Goal: Register for event/course

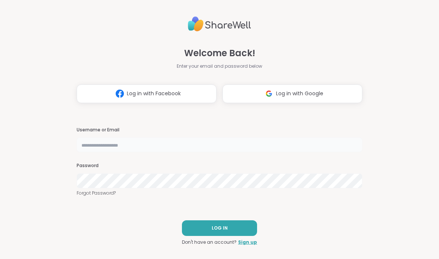
click at [230, 142] on input "text" at bounding box center [220, 144] width 286 height 15
type input "**********"
click at [227, 225] on button "LOG IN" at bounding box center [219, 228] width 75 height 16
click at [181, 148] on input "text" at bounding box center [220, 144] width 286 height 15
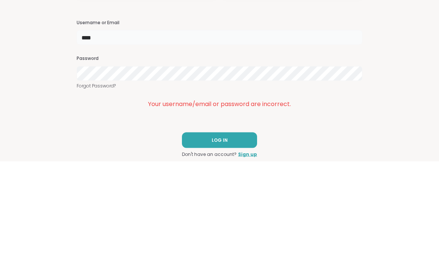
click at [200, 128] on input "****" at bounding box center [220, 135] width 286 height 15
type input "*******"
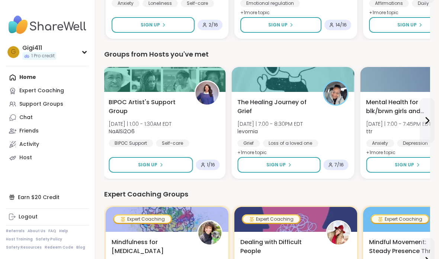
click at [200, 115] on div "BIPOC Artist's Support Group Mon 10/13 | 1:00 - 1:30AM EDT NaAlSi2O6 BIPOC Supp…" at bounding box center [164, 122] width 111 height 49
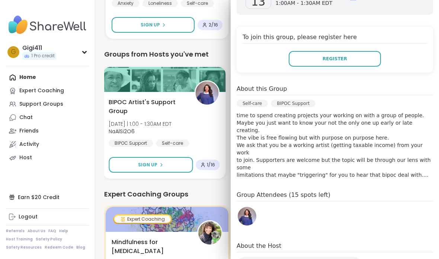
scroll to position [129, 0]
click at [365, 53] on button "Register" at bounding box center [335, 60] width 92 height 16
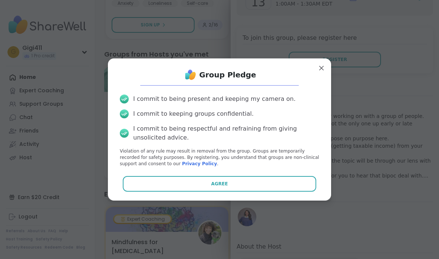
click at [293, 192] on button "Agree" at bounding box center [220, 184] width 194 height 16
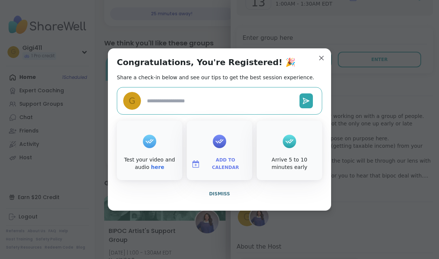
click at [327, 66] on div "Congratulations, You're Registered! 🎉 Share a check-in below and see our tips t…" at bounding box center [219, 129] width 223 height 162
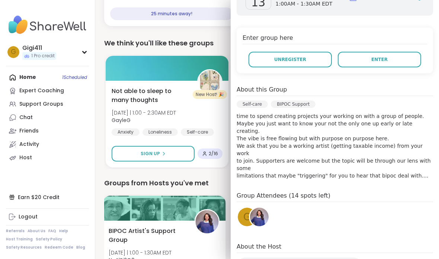
click at [323, 145] on p "time to spend creating projects your working on with a group of people. Maybe y…" at bounding box center [335, 145] width 196 height 67
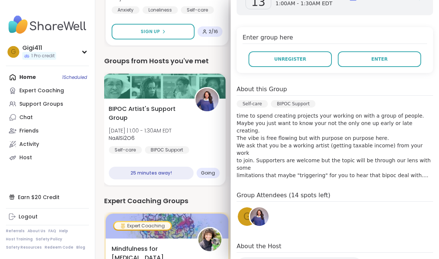
scroll to position [293, 0]
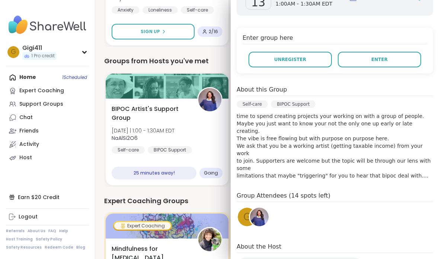
click at [216, 136] on div "BIPOC Artist's Support Group Mon 10/13 | 1:00 - 1:30AM EDT NaAlSi2O6 Self-care …" at bounding box center [167, 129] width 111 height 49
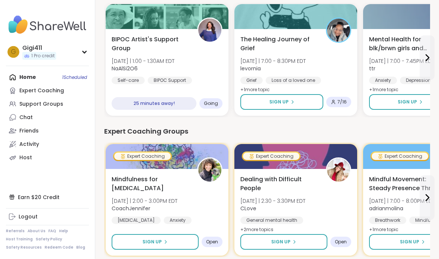
scroll to position [362, 0]
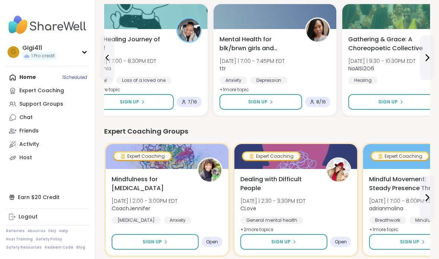
click at [266, 103] on span "Sign Up" at bounding box center [257, 102] width 19 height 7
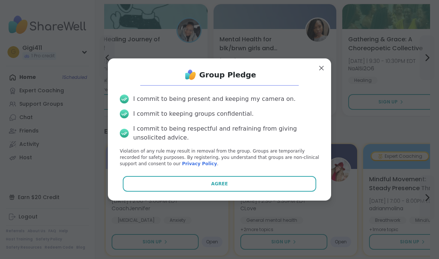
click at [234, 184] on button "Agree" at bounding box center [220, 184] width 194 height 16
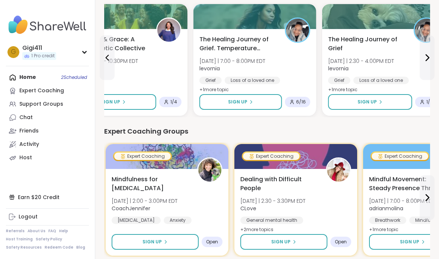
click at [255, 97] on button "Sign Up" at bounding box center [240, 102] width 83 height 16
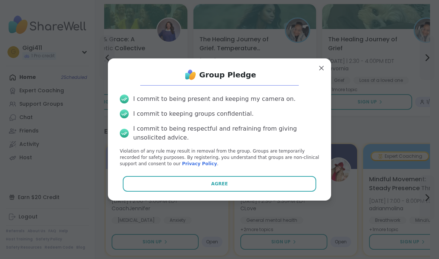
click at [237, 180] on button "Agree" at bounding box center [220, 184] width 194 height 16
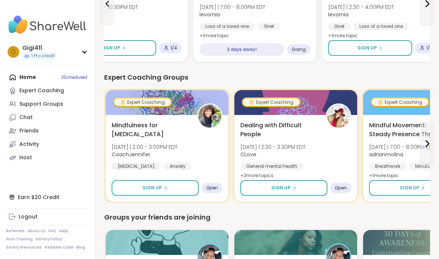
scroll to position [535, 0]
click at [182, 189] on button "Sign Up" at bounding box center [155, 188] width 87 height 16
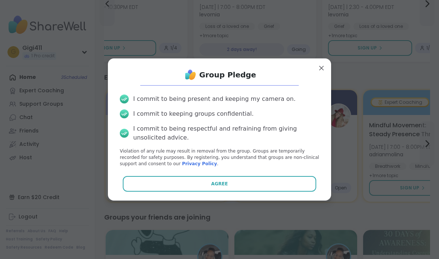
click at [194, 190] on button "Agree" at bounding box center [220, 184] width 194 height 16
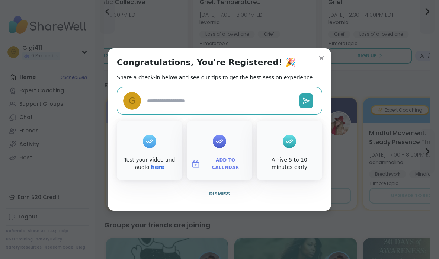
click at [220, 196] on span "Dismiss" at bounding box center [219, 193] width 21 height 5
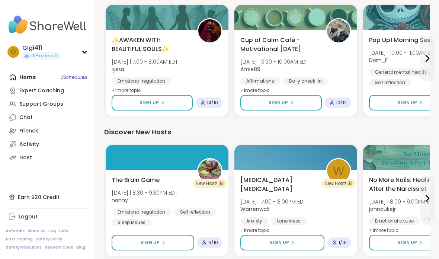
scroll to position [908, 0]
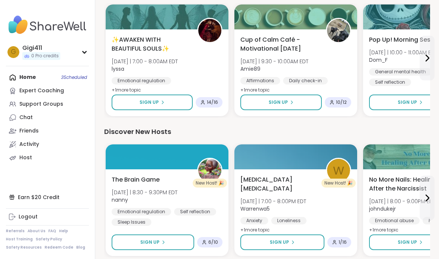
click at [177, 195] on span "[DATE] | 8:30 - 9:30PM EDT" at bounding box center [145, 192] width 66 height 7
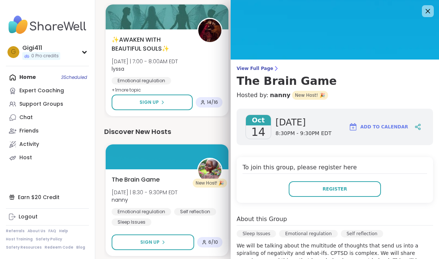
click at [431, 10] on icon at bounding box center [427, 11] width 9 height 9
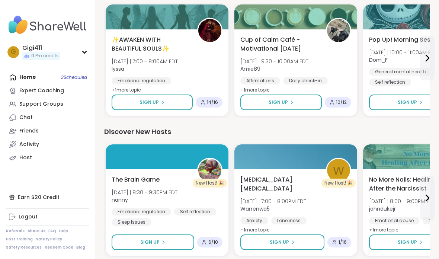
click at [176, 179] on div "The Brain Game Tue 10/14 | 8:30 - 9:30PM EDT nanny Emotional regulation Self re…" at bounding box center [167, 200] width 111 height 51
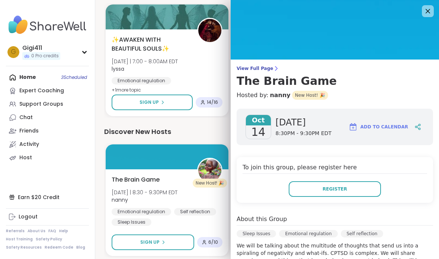
scroll to position [0, 0]
click at [434, 10] on img at bounding box center [335, 30] width 208 height 60
click at [429, 8] on icon at bounding box center [427, 11] width 9 height 9
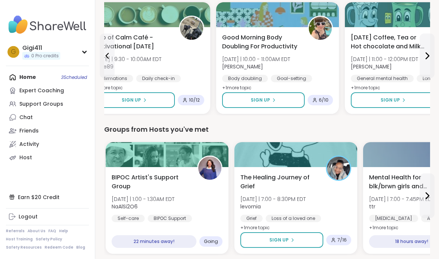
scroll to position [351, 0]
click at [207, 199] on div "BIPOC Artist's Support Group Mon 10/13 | 1:00 - 1:30AM EDT NaAlSi2O6 Self-care …" at bounding box center [167, 197] width 111 height 49
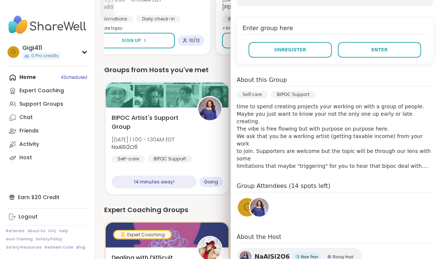
scroll to position [140, 0]
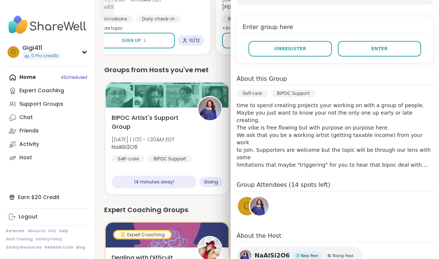
click at [174, 139] on span "Mon 10/13 | 1:00 - 1:30AM EDT" at bounding box center [143, 139] width 63 height 7
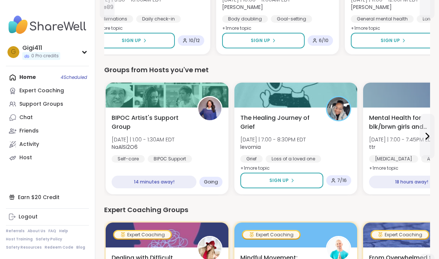
click at [80, 71] on div "Home 4 Scheduled Expert Coaching Support Groups Chat Friends Activity Host" at bounding box center [47, 118] width 83 height 94
click at [76, 84] on link "Expert Coaching" at bounding box center [47, 90] width 83 height 13
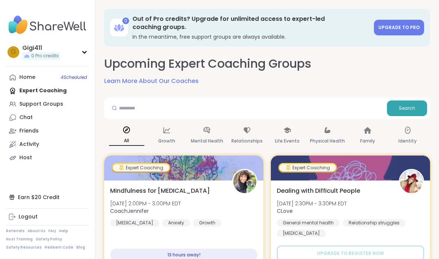
click at [54, 156] on link "Host" at bounding box center [47, 157] width 83 height 13
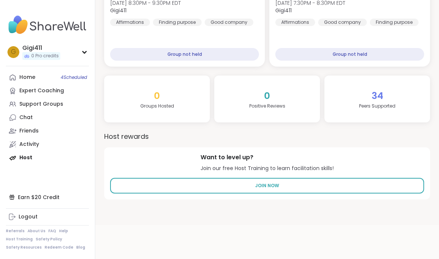
scroll to position [221, 0]
click at [81, 76] on span "4 Scheduled" at bounding box center [74, 77] width 26 height 6
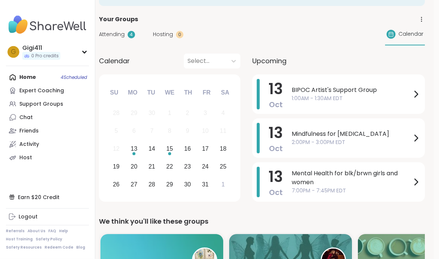
scroll to position [41, 5]
click at [169, 146] on div "15" at bounding box center [169, 149] width 7 height 10
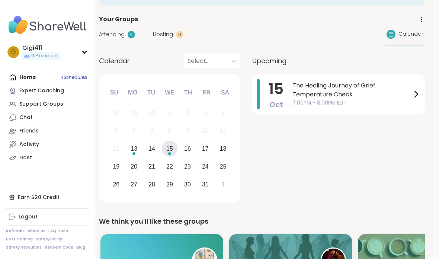
click at [135, 145] on div "13" at bounding box center [134, 149] width 7 height 10
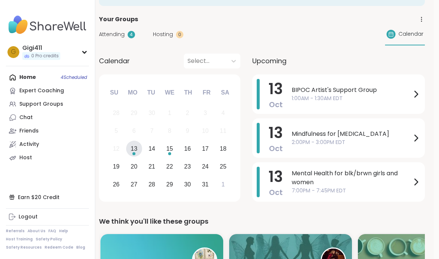
click at [76, 73] on div "Home 4 Scheduled Expert Coaching Support Groups Chat Friends Activity Host" at bounding box center [47, 118] width 83 height 94
click at [78, 74] on div "Home 4 Scheduled Expert Coaching Support Groups Chat Friends Activity Host" at bounding box center [47, 118] width 83 height 94
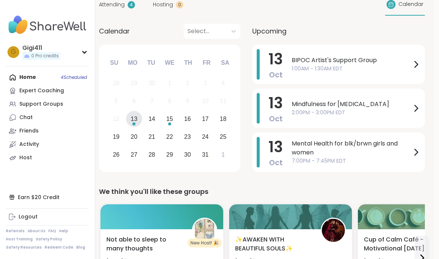
click at [315, 101] on span "Mindfulness for [MEDICAL_DATA]" at bounding box center [352, 104] width 120 height 9
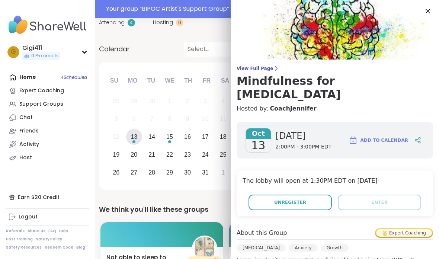
click at [430, 10] on icon at bounding box center [427, 11] width 9 height 9
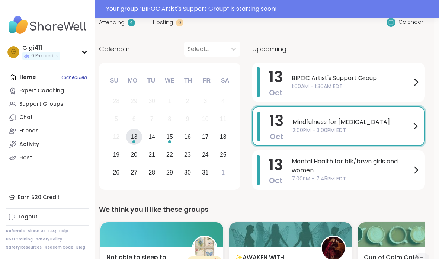
click at [311, 81] on span "BIPOC Artist's Support Group" at bounding box center [352, 78] width 120 height 9
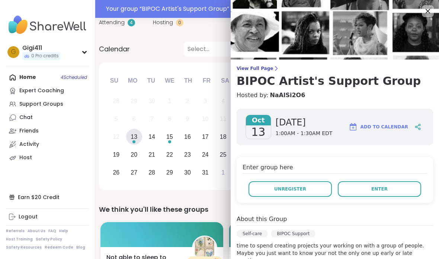
click at [373, 187] on span "Enter" at bounding box center [379, 189] width 16 height 7
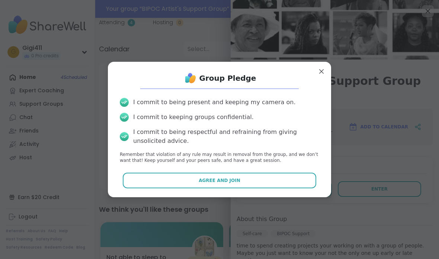
click at [259, 179] on button "Agree and Join" at bounding box center [220, 181] width 194 height 16
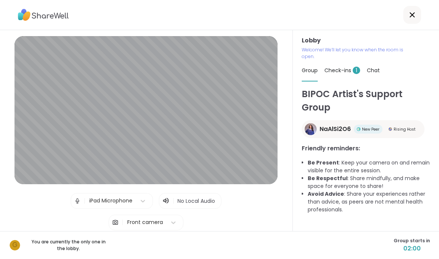
click at [346, 70] on span "Check-ins 1" at bounding box center [342, 70] width 36 height 7
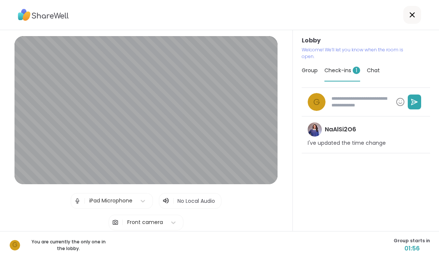
click at [360, 133] on div "NaAlSi2O6 I've updated the time change" at bounding box center [366, 134] width 128 height 37
click at [339, 135] on div "NaAlSi2O6" at bounding box center [332, 129] width 48 height 14
click at [347, 135] on div "NaAlSi2O6" at bounding box center [332, 129] width 48 height 14
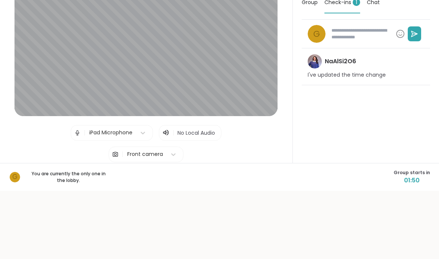
scroll to position [68, 0]
click at [356, 68] on div "NaAlSi2O6 I've updated the time change" at bounding box center [366, 67] width 128 height 37
click at [348, 68] on div "NaAlSi2O6" at bounding box center [332, 62] width 48 height 14
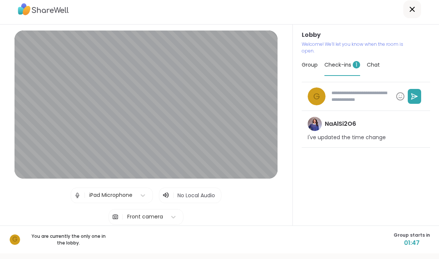
scroll to position [0, 0]
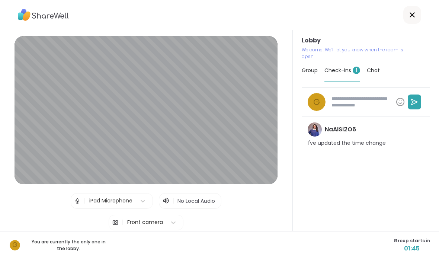
type textarea "*"
click at [376, 66] on div "Chat" at bounding box center [373, 70] width 13 height 21
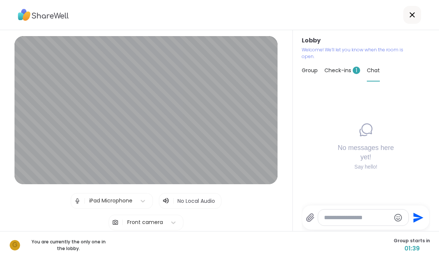
click at [365, 137] on icon at bounding box center [365, 129] width 15 height 15
click at [358, 157] on div "No messages here yet! Say hello!" at bounding box center [366, 146] width 64 height 48
click at [412, 17] on icon at bounding box center [412, 14] width 9 height 9
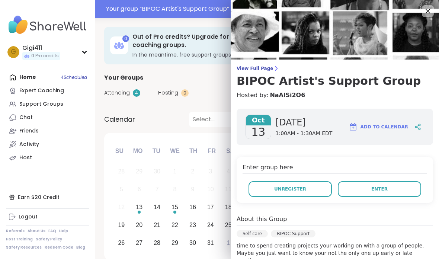
click at [374, 186] on span "Enter" at bounding box center [379, 189] width 16 height 7
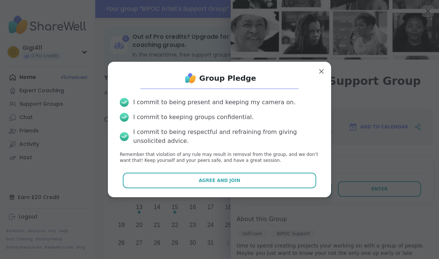
click at [303, 176] on button "Agree and Join" at bounding box center [220, 181] width 194 height 16
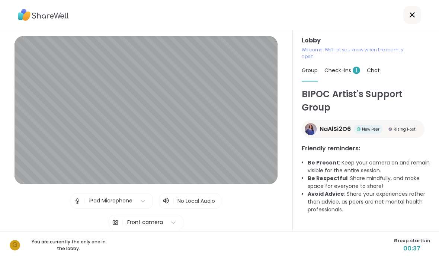
click at [310, 64] on div "Group" at bounding box center [310, 71] width 16 height 22
click at [343, 67] on span "Check-ins 1" at bounding box center [342, 70] width 36 height 7
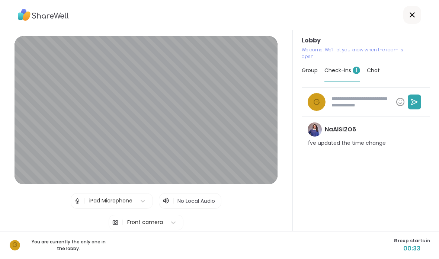
click at [356, 132] on h4 "NaAlSi2O6" at bounding box center [340, 129] width 31 height 8
click at [349, 139] on p "I've updated the time change" at bounding box center [347, 142] width 78 height 7
type textarea "*"
click at [413, 11] on icon at bounding box center [412, 14] width 9 height 9
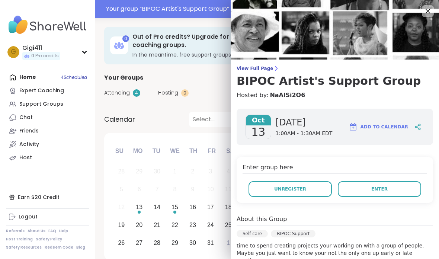
click at [312, 189] on button "Unregister" at bounding box center [289, 189] width 83 height 16
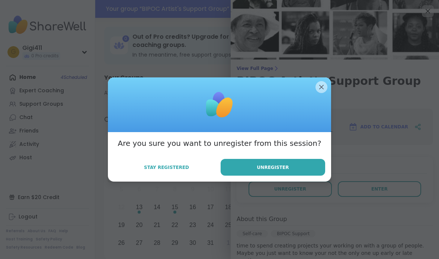
click at [299, 164] on button "Unregister" at bounding box center [273, 167] width 105 height 17
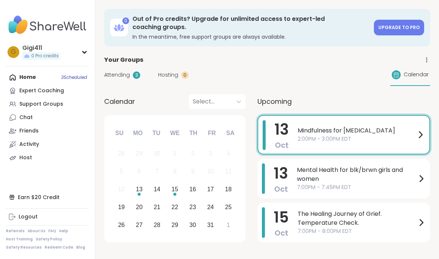
click at [86, 75] on div "Home 3 Scheduled Expert Coaching Support Groups Chat Friends Activity Host" at bounding box center [47, 118] width 83 height 94
click at [43, 73] on div "Home 3 Scheduled Expert Coaching Support Groups Chat Friends Activity Host" at bounding box center [47, 118] width 83 height 94
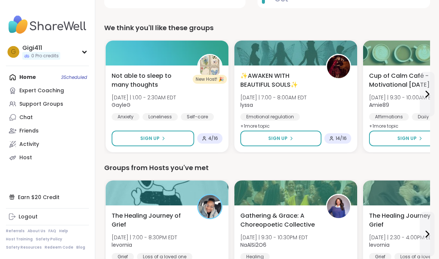
scroll to position [234, 0]
click at [166, 79] on span "Not able to sleep to many thoughts" at bounding box center [150, 80] width 77 height 18
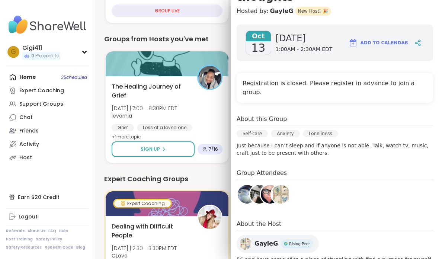
scroll to position [363, 0]
click at [281, 185] on img at bounding box center [281, 194] width 19 height 19
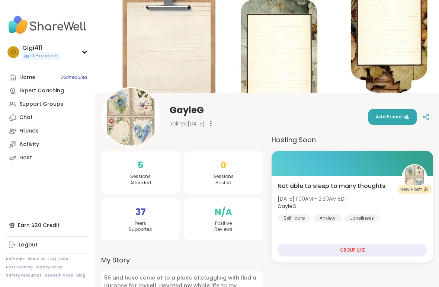
click at [342, 182] on span "Not able to sleep to many thoughts" at bounding box center [331, 186] width 108 height 9
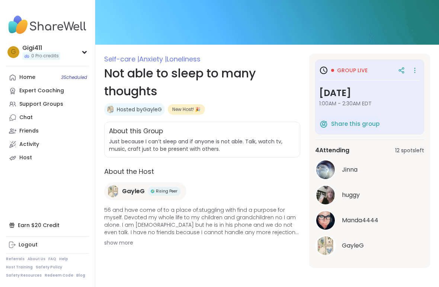
scroll to position [55, 0]
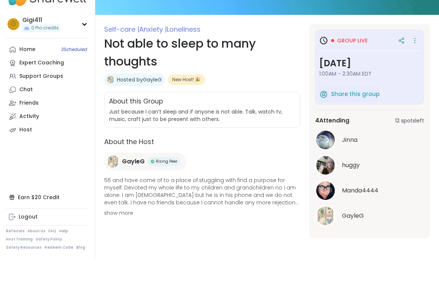
click at [398, 114] on div "Share this group" at bounding box center [369, 122] width 101 height 16
click at [402, 84] on h3 "[DATE]" at bounding box center [369, 90] width 101 height 13
click at [389, 84] on h3 "[DATE]" at bounding box center [369, 90] width 101 height 13
click at [79, 74] on span "3 Scheduled" at bounding box center [74, 77] width 26 height 6
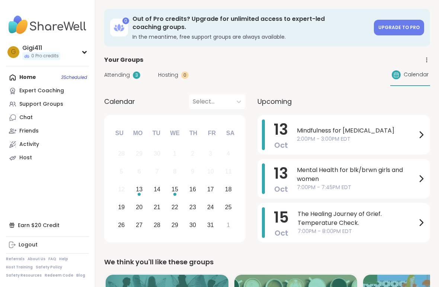
click at [79, 77] on div "Home 3 Scheduled Expert Coaching Support Groups Chat Friends Activity Host" at bounding box center [47, 118] width 83 height 94
click at [74, 74] on div "Home 3 Scheduled Expert Coaching Support Groups Chat Friends Activity Host" at bounding box center [47, 118] width 83 height 94
click at [25, 84] on link "Expert Coaching" at bounding box center [47, 90] width 83 height 13
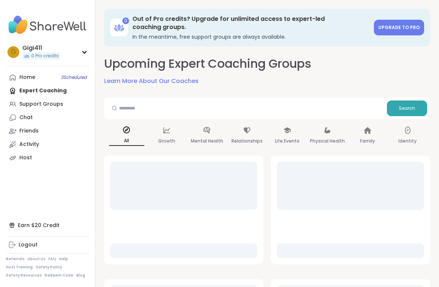
click at [34, 74] on div "Home 3 Scheduled" at bounding box center [27, 77] width 16 height 7
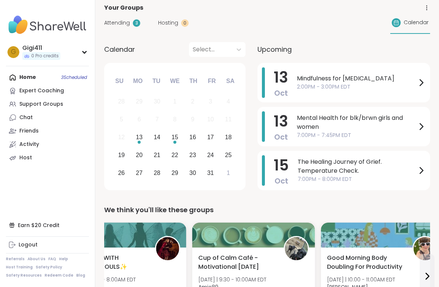
scroll to position [52, 0]
click at [74, 77] on div "Home 3 Scheduled Expert Coaching Support Groups Chat Friends Activity Host" at bounding box center [47, 118] width 83 height 94
click at [83, 77] on div "Home 3 Scheduled Expert Coaching Support Groups Chat Friends Activity Host" at bounding box center [47, 118] width 83 height 94
click at [74, 77] on div "Home 3 Scheduled Expert Coaching Support Groups Chat Friends Activity Host" at bounding box center [47, 118] width 83 height 94
click at [87, 78] on div "Home 3 Scheduled Expert Coaching Support Groups Chat Friends Activity Host" at bounding box center [47, 118] width 83 height 94
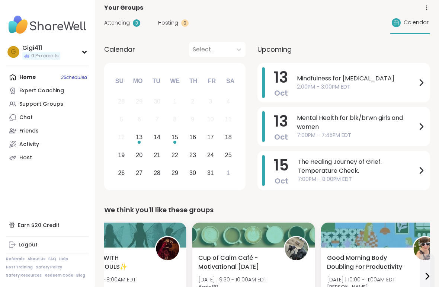
click at [56, 145] on link "Activity" at bounding box center [47, 144] width 83 height 13
